Goal: Task Accomplishment & Management: Use online tool/utility

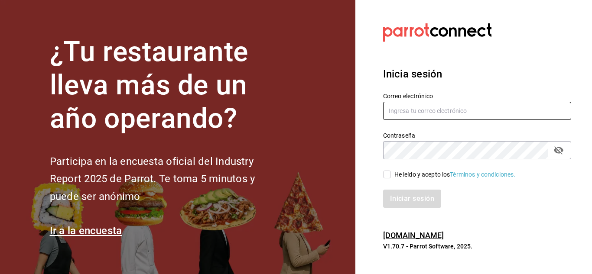
type input "[EMAIL_ADDRESS][PERSON_NAME][DOMAIN_NAME]"
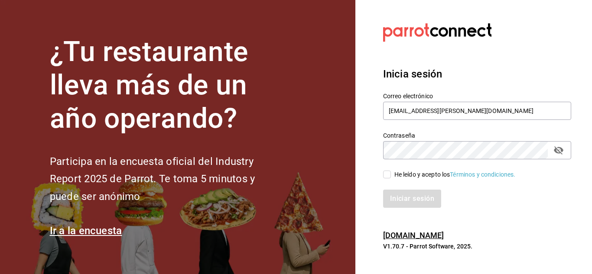
click at [388, 176] on input "He leído y acepto los Términos y condiciones." at bounding box center [387, 175] width 8 height 8
checkbox input "true"
click at [408, 194] on button "Iniciar sesión" at bounding box center [412, 199] width 59 height 18
